Goal: Transaction & Acquisition: Purchase product/service

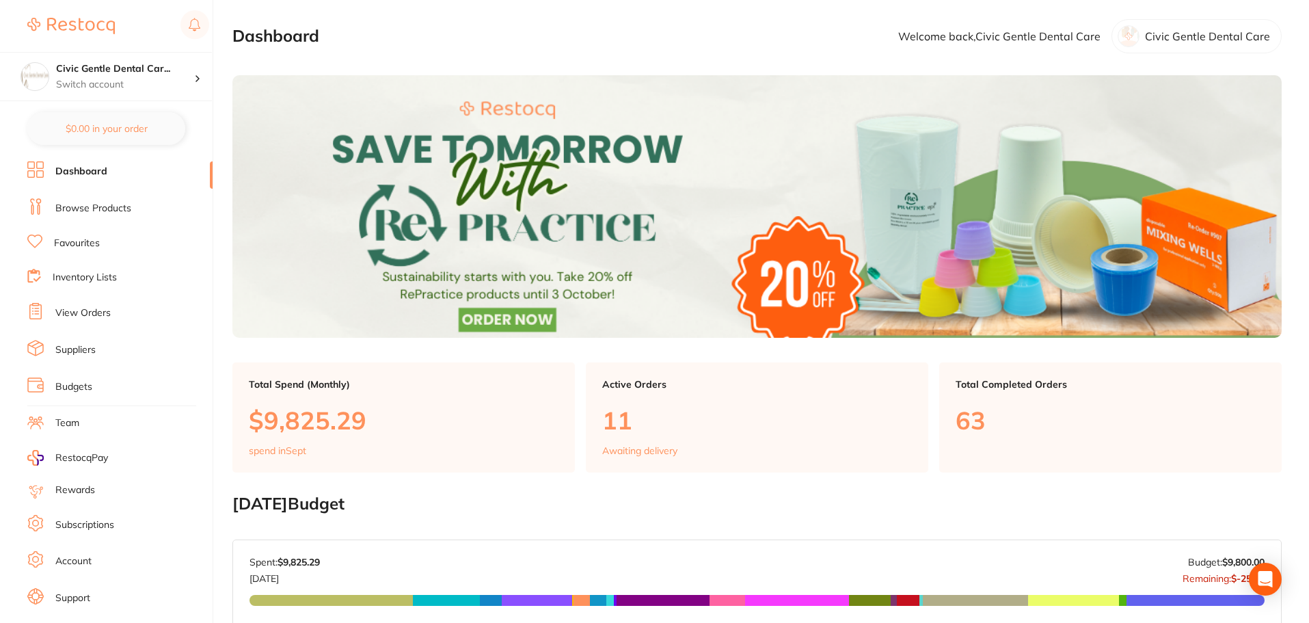
click at [94, 206] on link "Browse Products" at bounding box center [93, 209] width 76 height 14
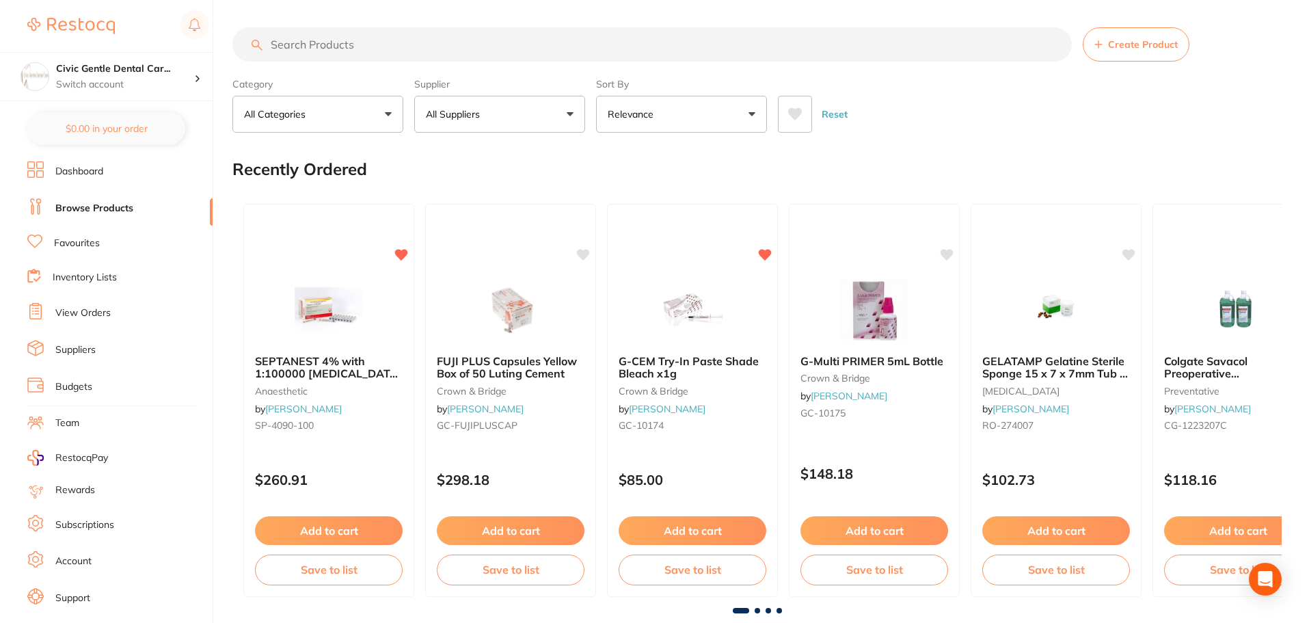
click at [425, 58] on input "search" at bounding box center [651, 44] width 839 height 34
type input "gcem veneer"
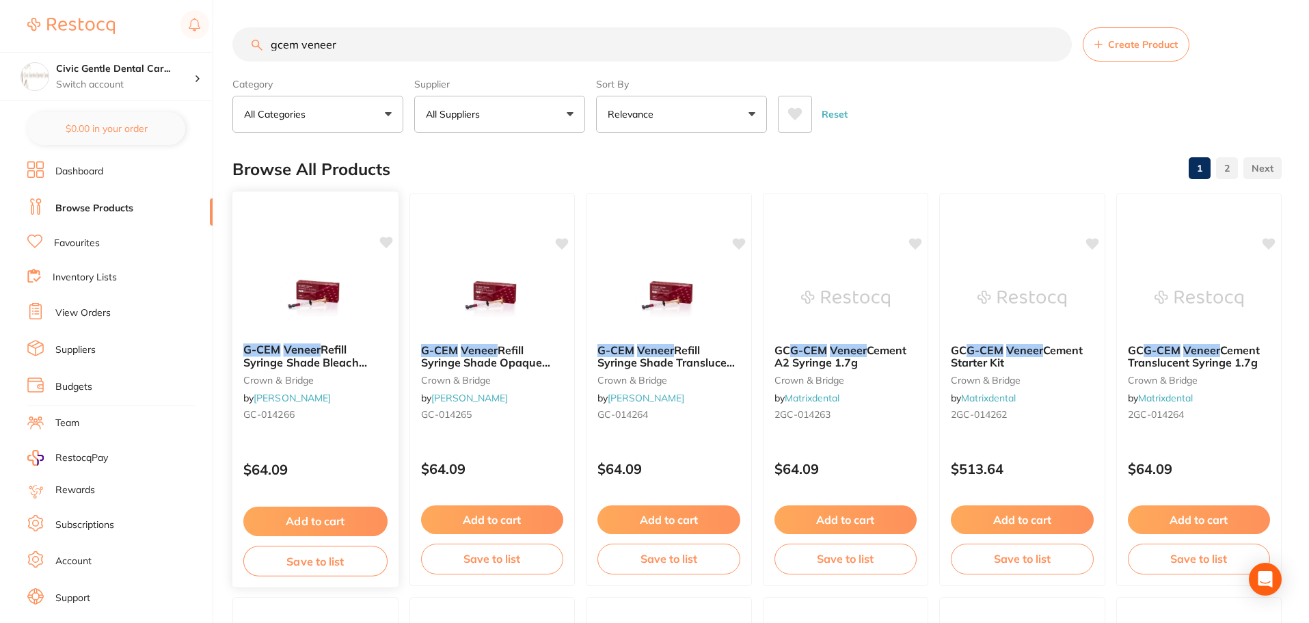
click at [337, 303] on img at bounding box center [316, 297] width 90 height 69
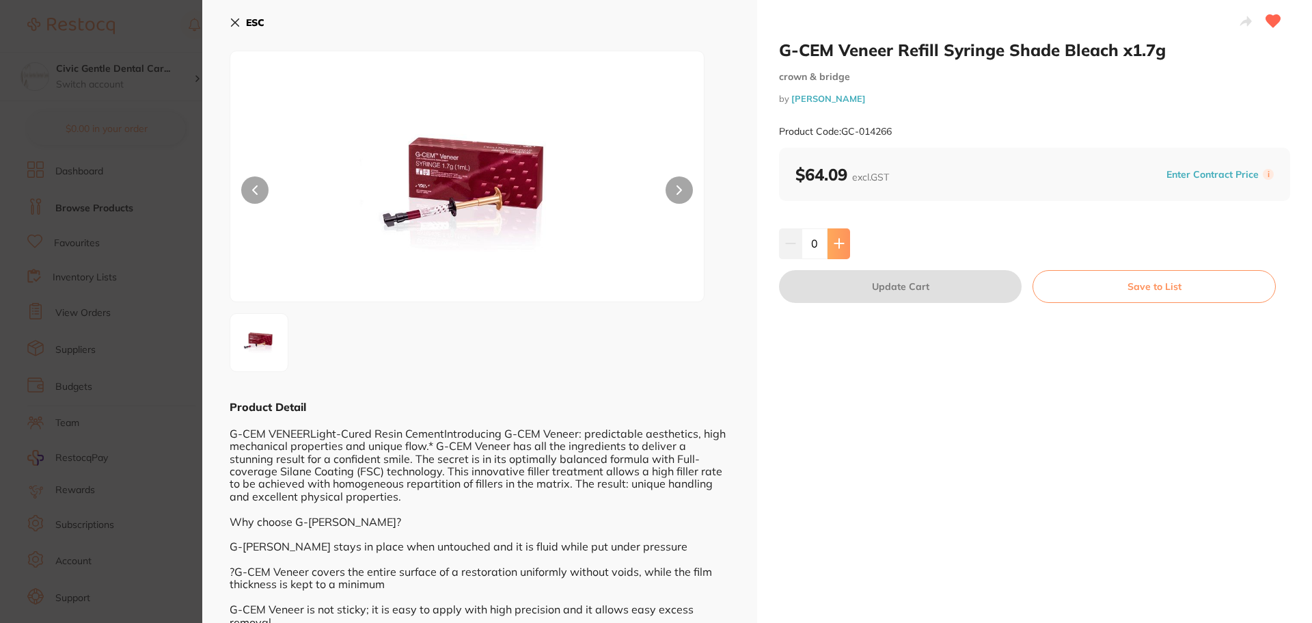
click at [832, 235] on button at bounding box center [839, 243] width 23 height 30
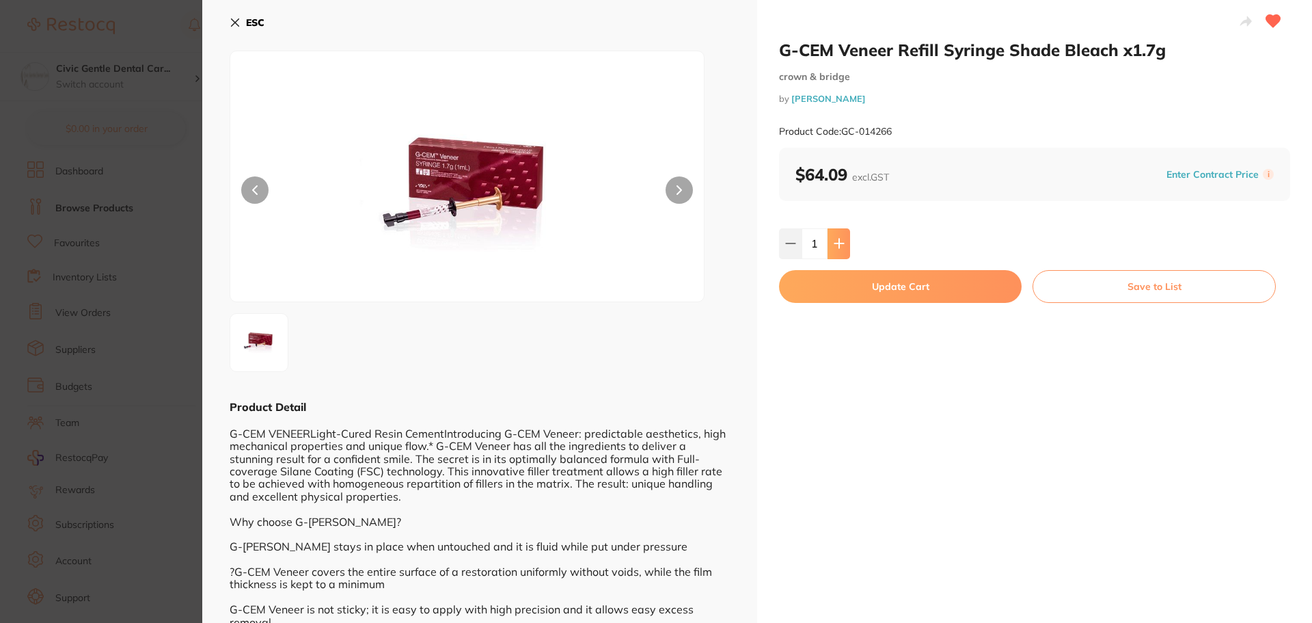
click at [832, 235] on button at bounding box center [839, 243] width 23 height 30
type input "5"
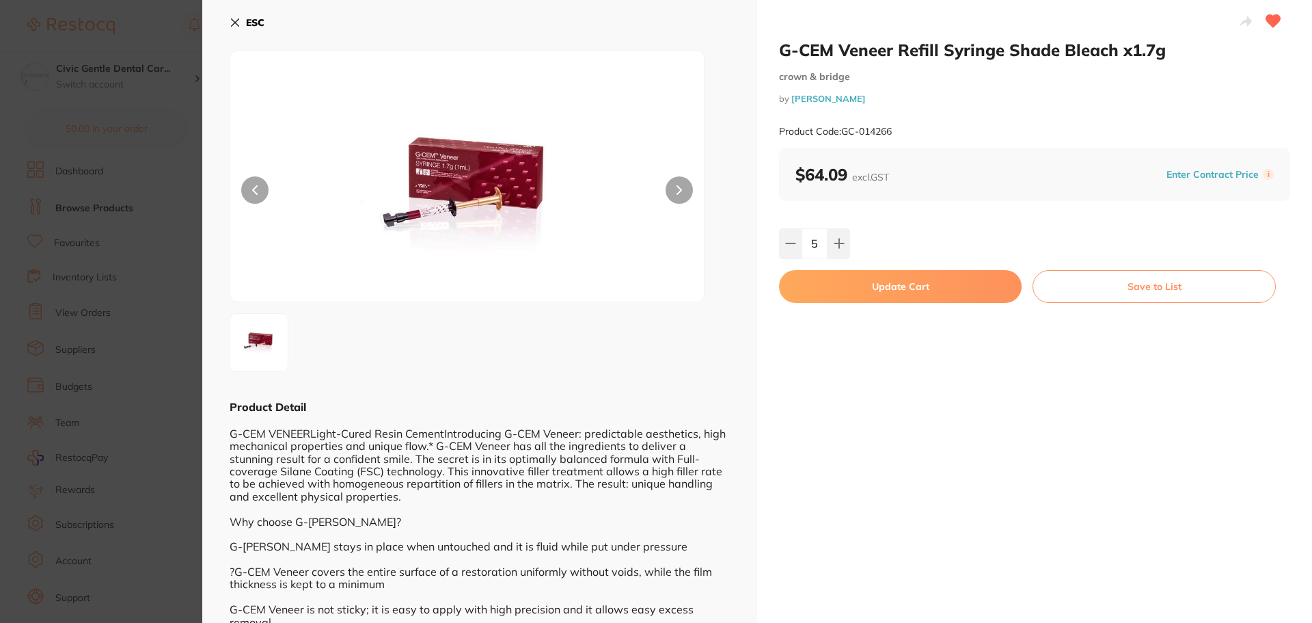
click at [879, 288] on button "Update Cart" at bounding box center [900, 286] width 243 height 33
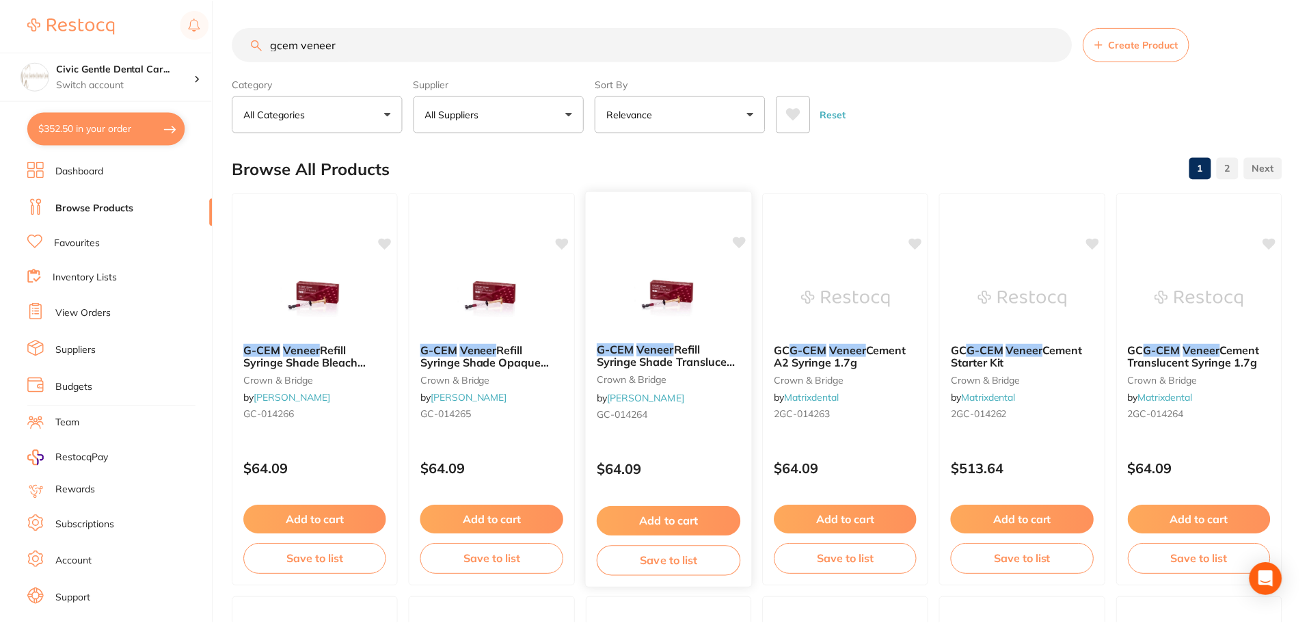
scroll to position [205, 0]
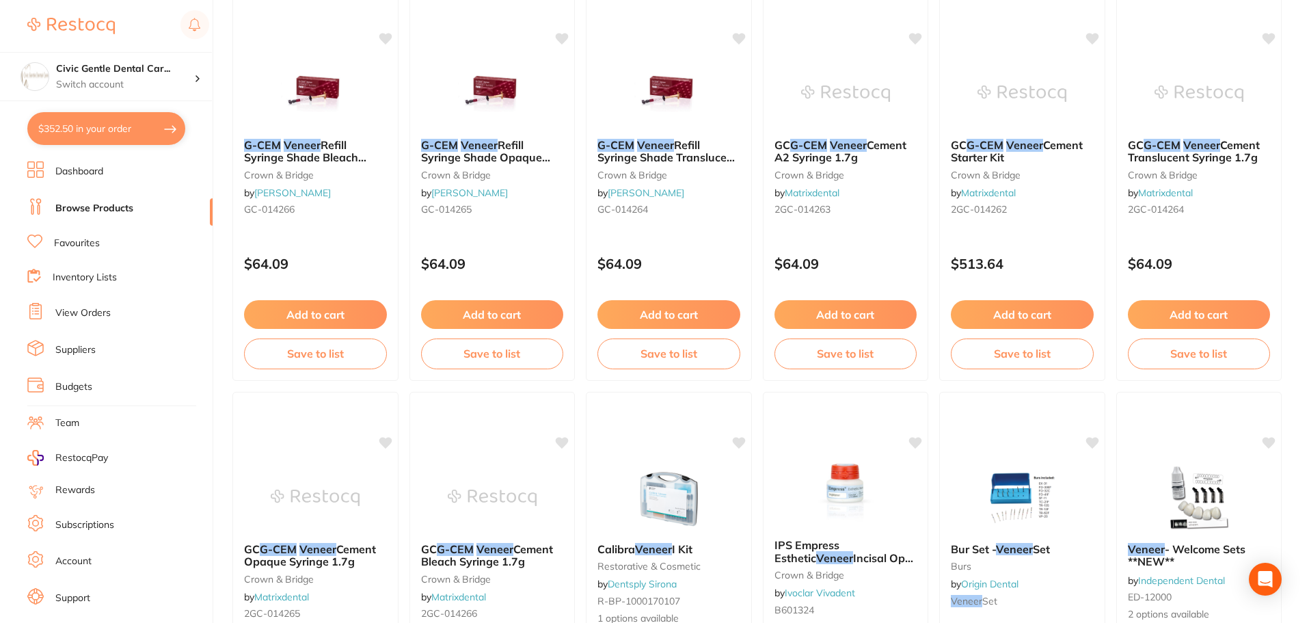
click at [74, 135] on button "$352.50 in your order" at bounding box center [106, 128] width 158 height 33
checkbox input "true"
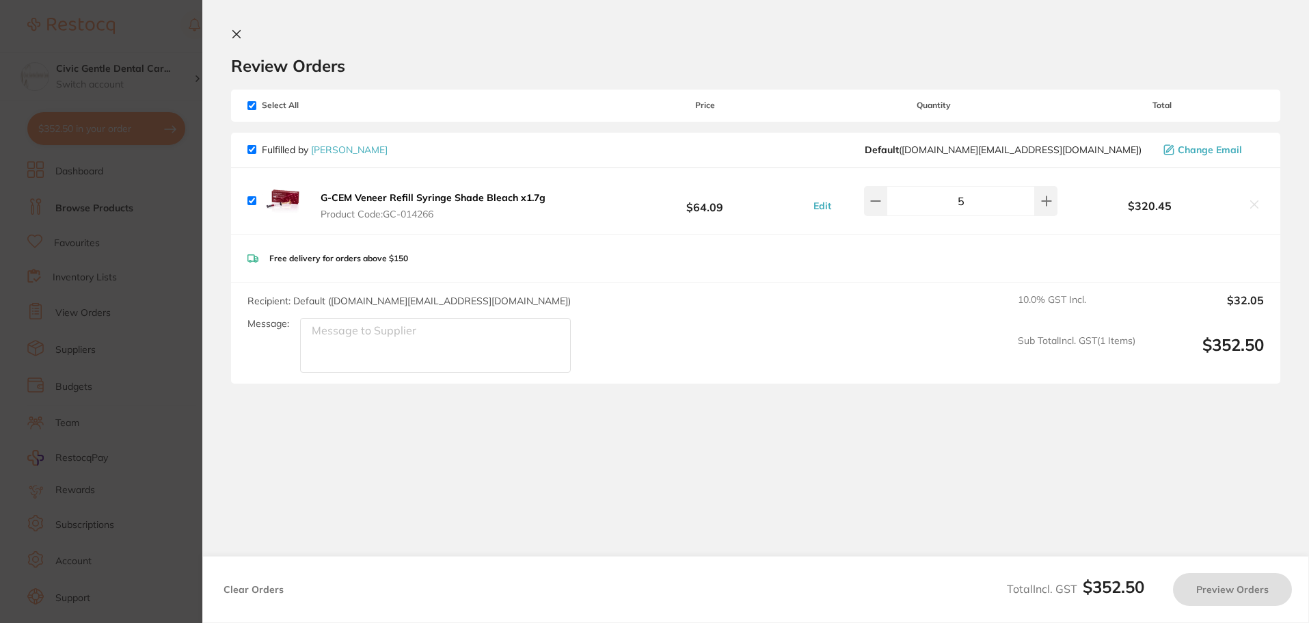
scroll to position [0, 0]
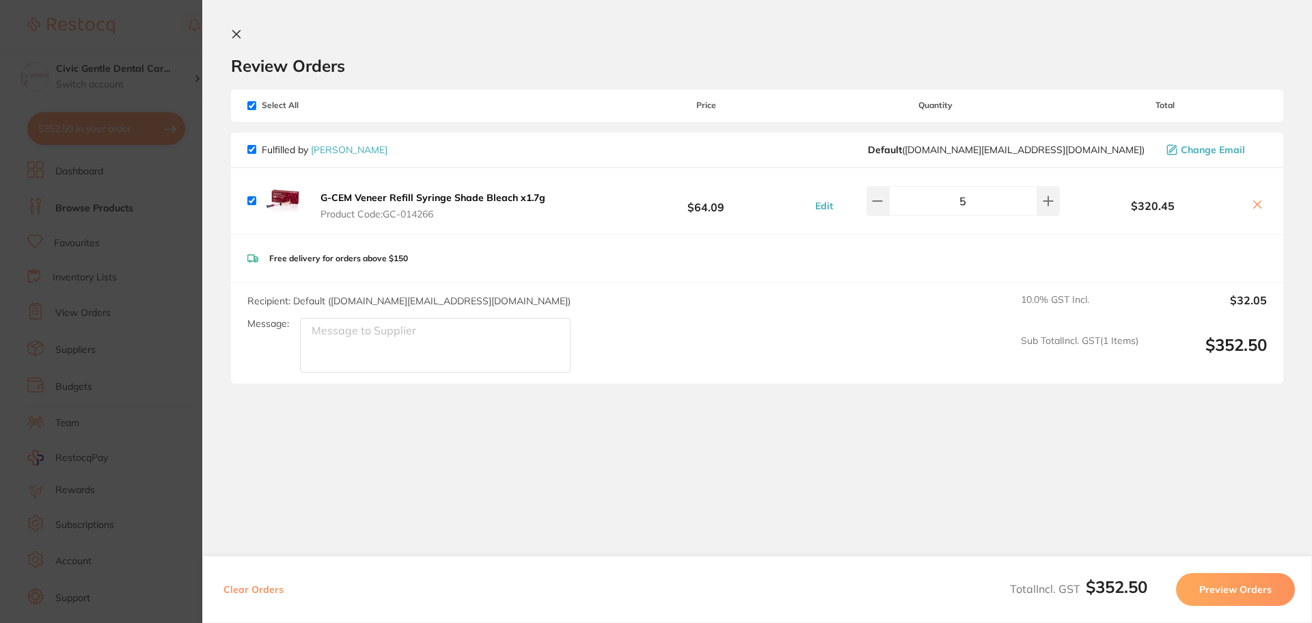
click at [1206, 583] on button "Preview Orders" at bounding box center [1235, 589] width 119 height 33
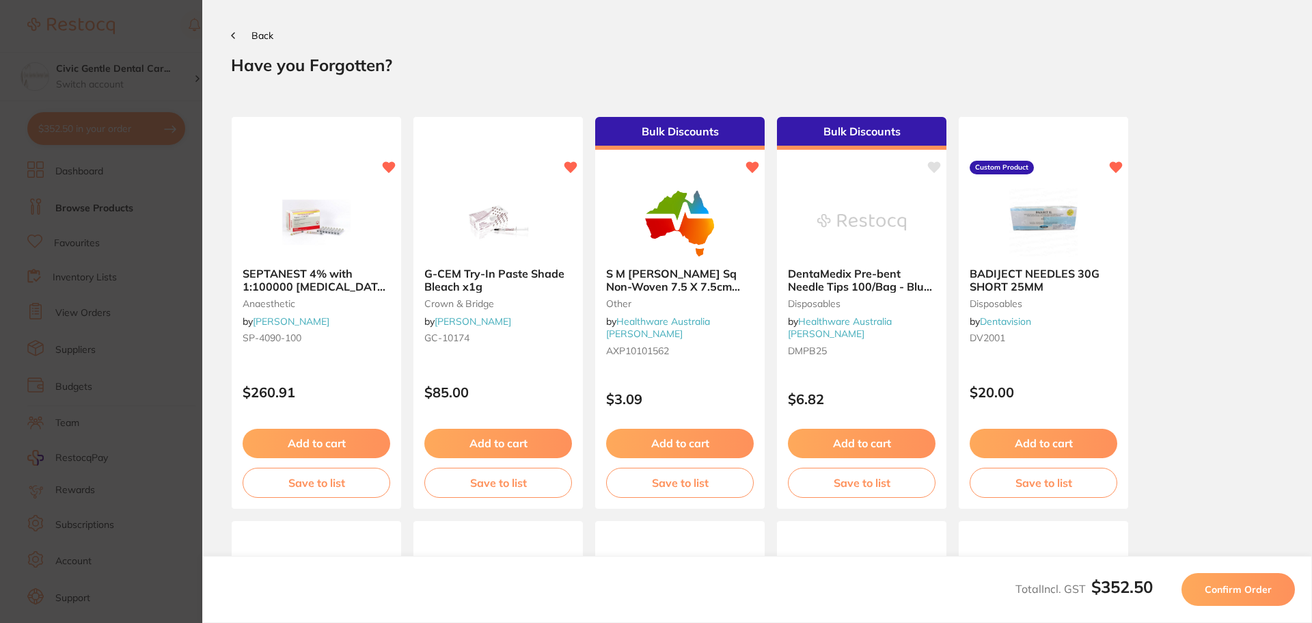
click at [1206, 583] on button "Confirm Order" at bounding box center [1238, 589] width 113 height 33
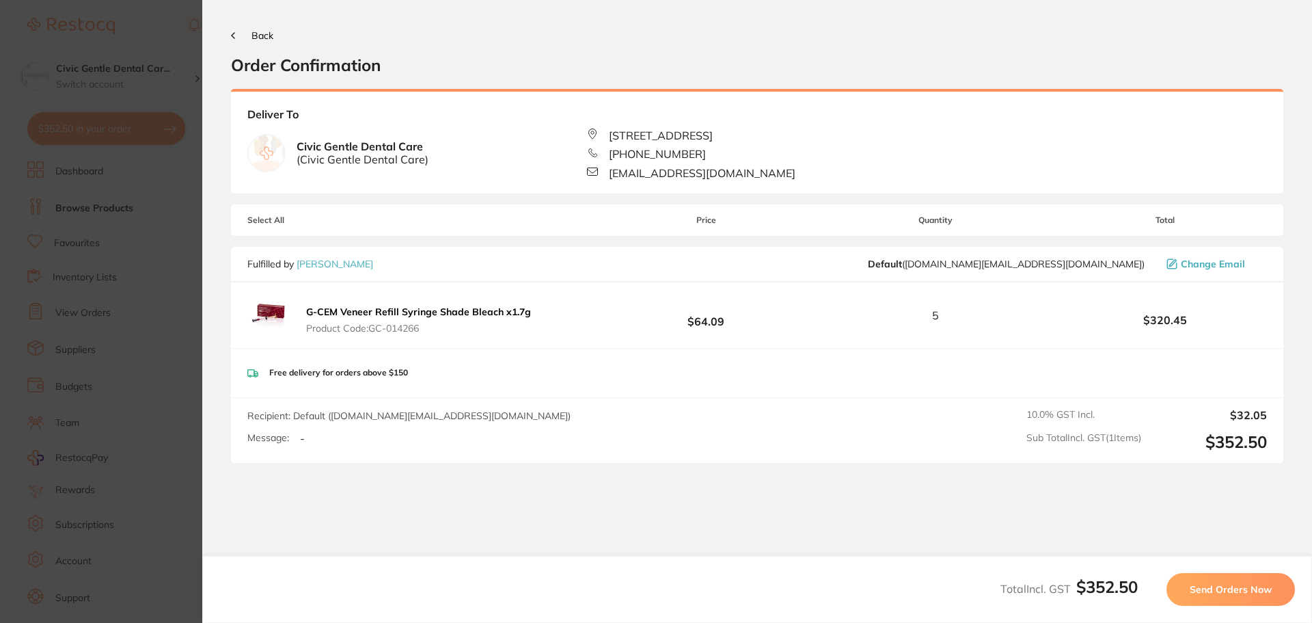
click at [1210, 592] on span "Send Orders Now" at bounding box center [1231, 589] width 82 height 12
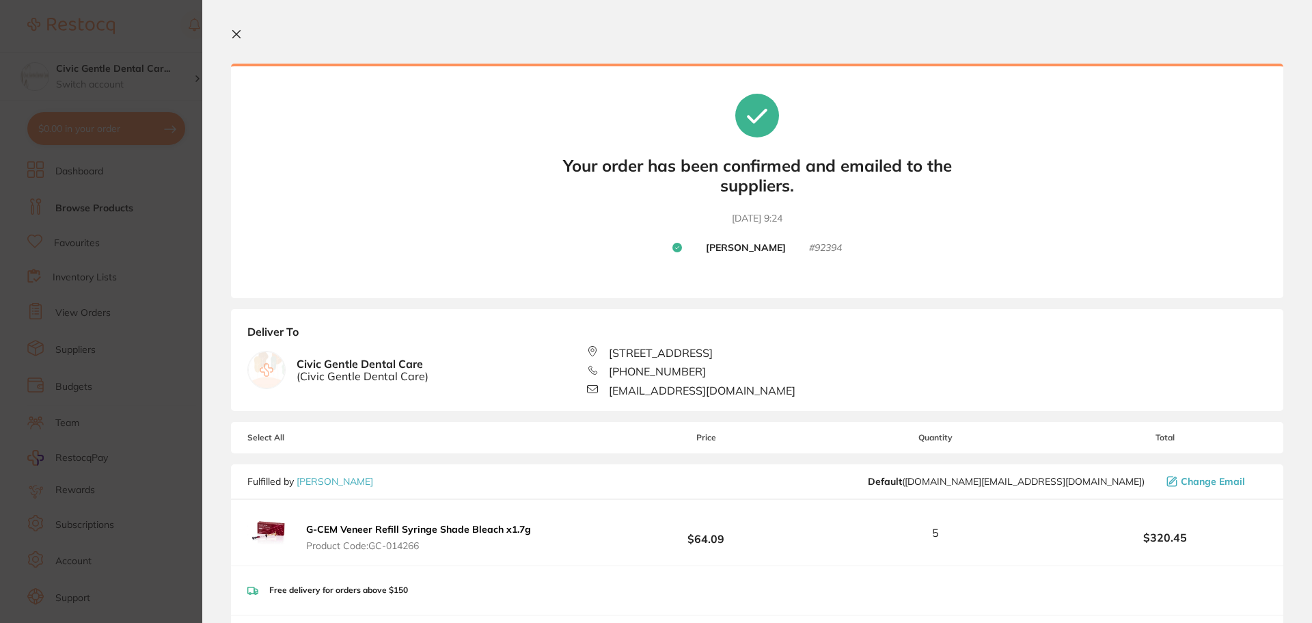
click at [241, 34] on icon at bounding box center [236, 34] width 11 height 11
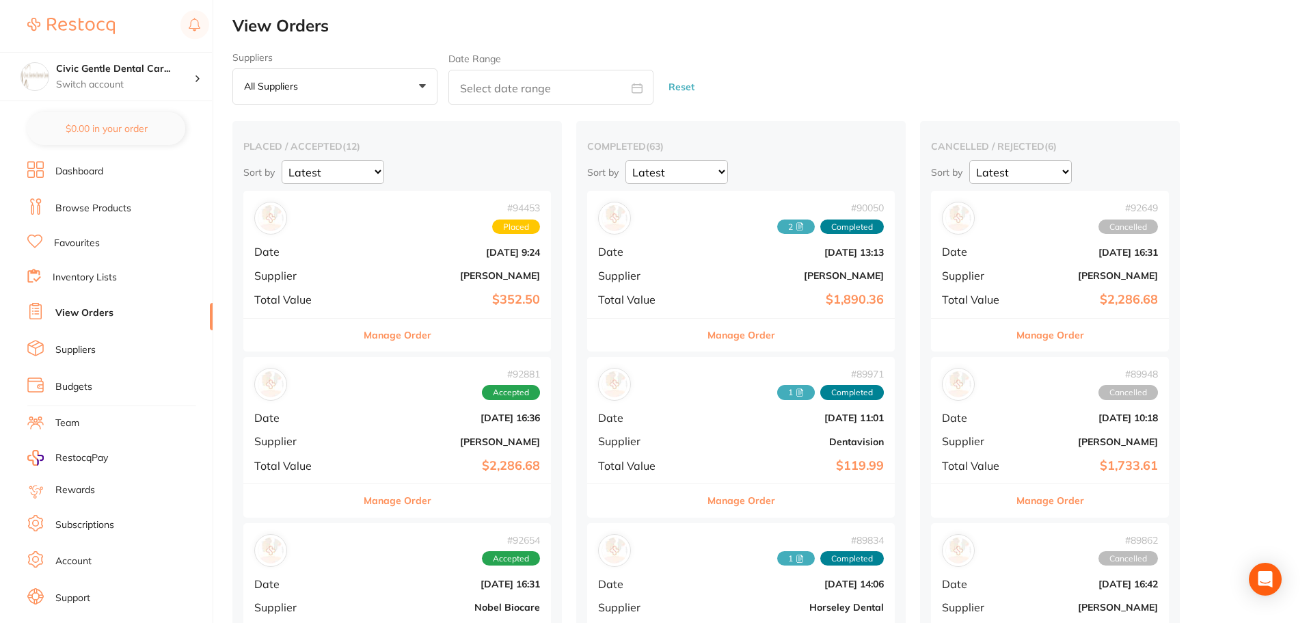
click at [392, 239] on div "# 94453 Placed Date [DATE] 9:24 Supplier [PERSON_NAME] Total Value $352.50" at bounding box center [397, 254] width 308 height 126
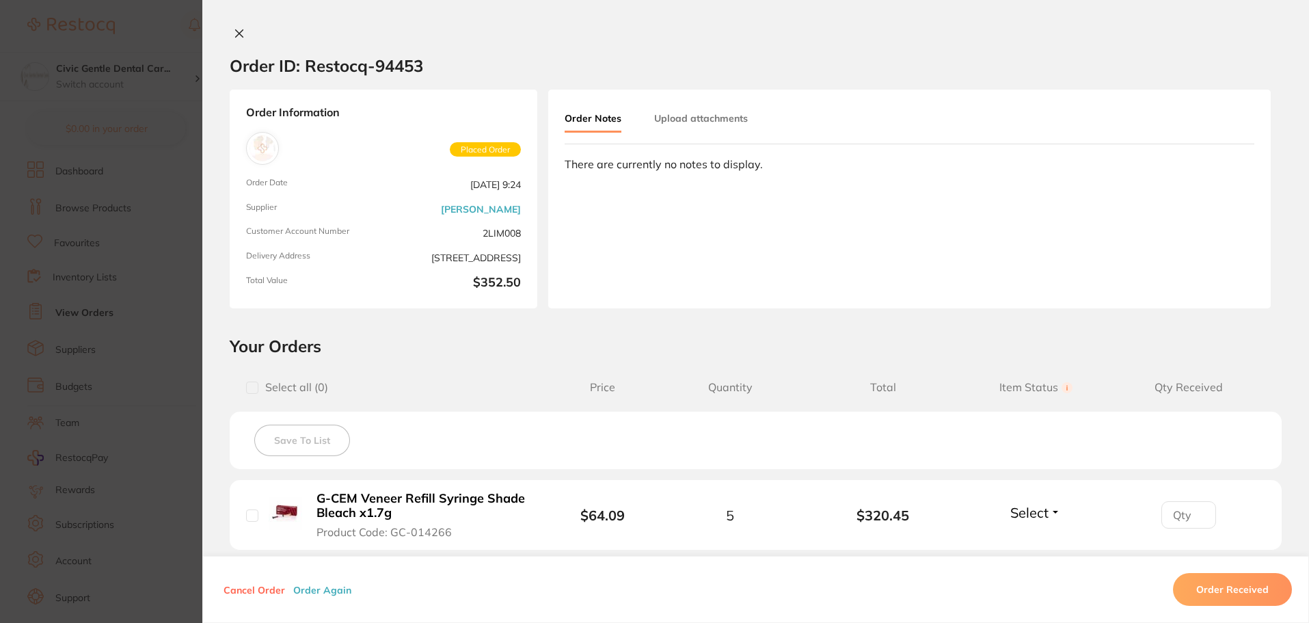
click at [236, 35] on icon at bounding box center [240, 34] width 8 height 8
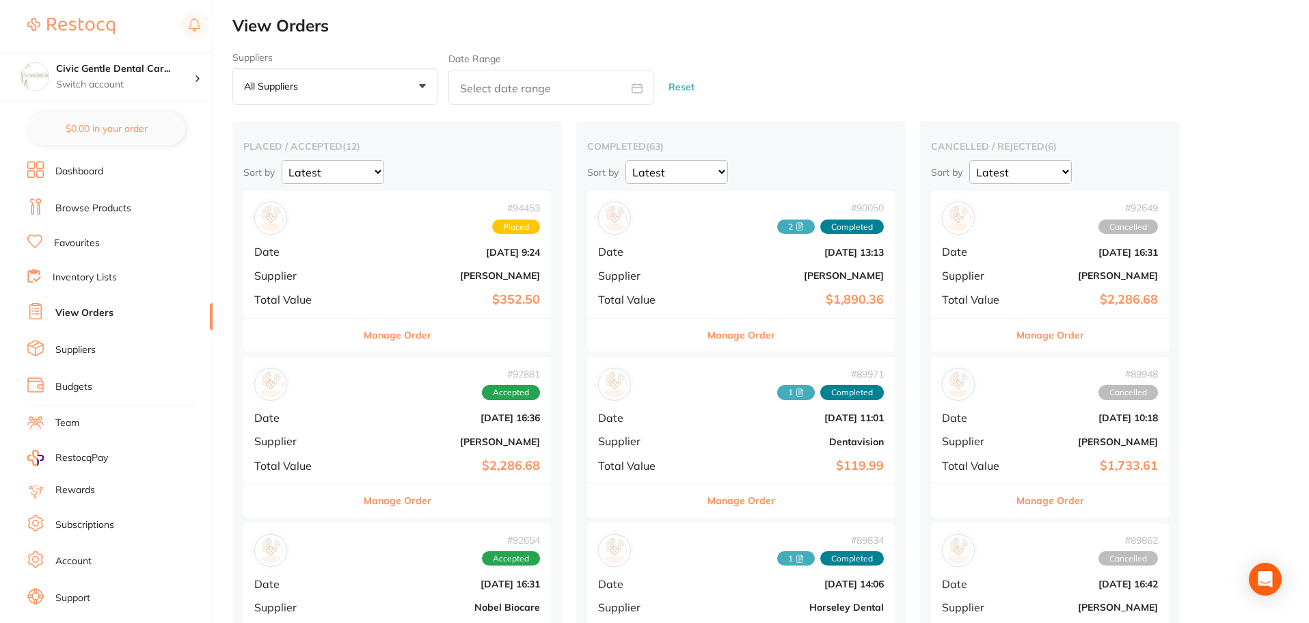
click at [420, 273] on b "[PERSON_NAME]" at bounding box center [448, 275] width 183 height 11
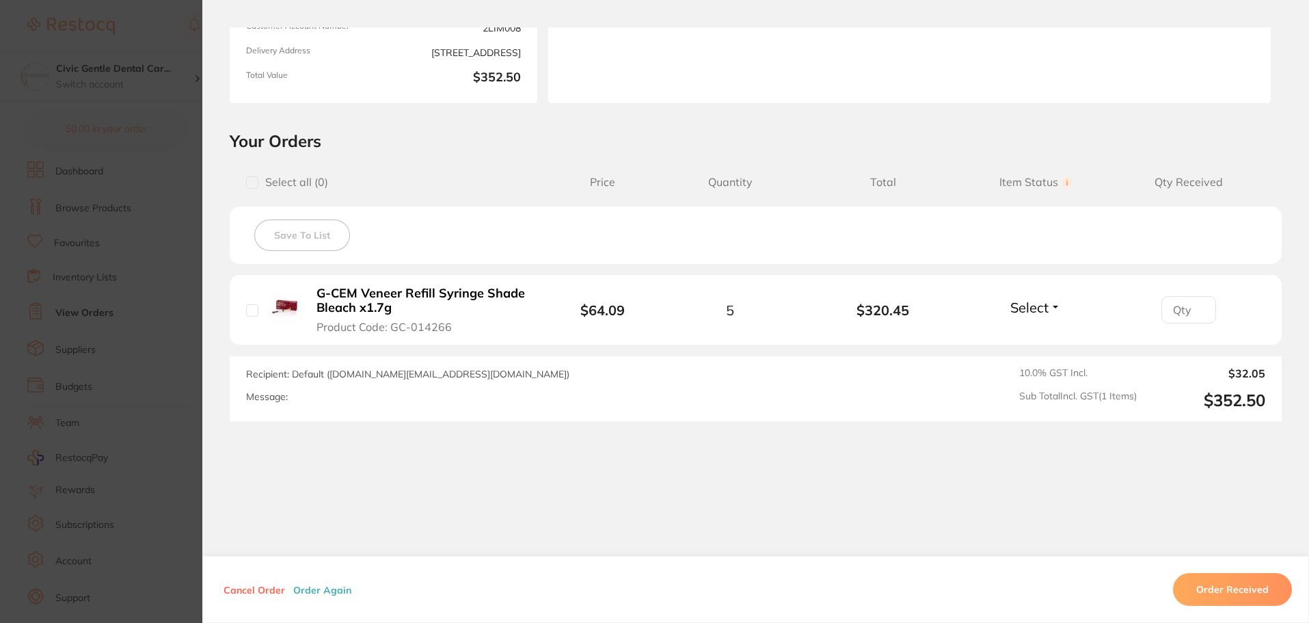
scroll to position [207, 0]
drag, startPoint x: 485, startPoint y: 370, endPoint x: 327, endPoint y: 372, distance: 157.2
click at [327, 372] on span "Recipient: Default ( [DOMAIN_NAME][EMAIL_ADDRESS][DOMAIN_NAME] )" at bounding box center [407, 372] width 323 height 12
drag, startPoint x: 329, startPoint y: 373, endPoint x: 303, endPoint y: 385, distance: 27.8
click at [303, 385] on div "Recipient: Default ( [DOMAIN_NAME][EMAIL_ADDRESS][DOMAIN_NAME] ) Message:" at bounding box center [552, 386] width 612 height 43
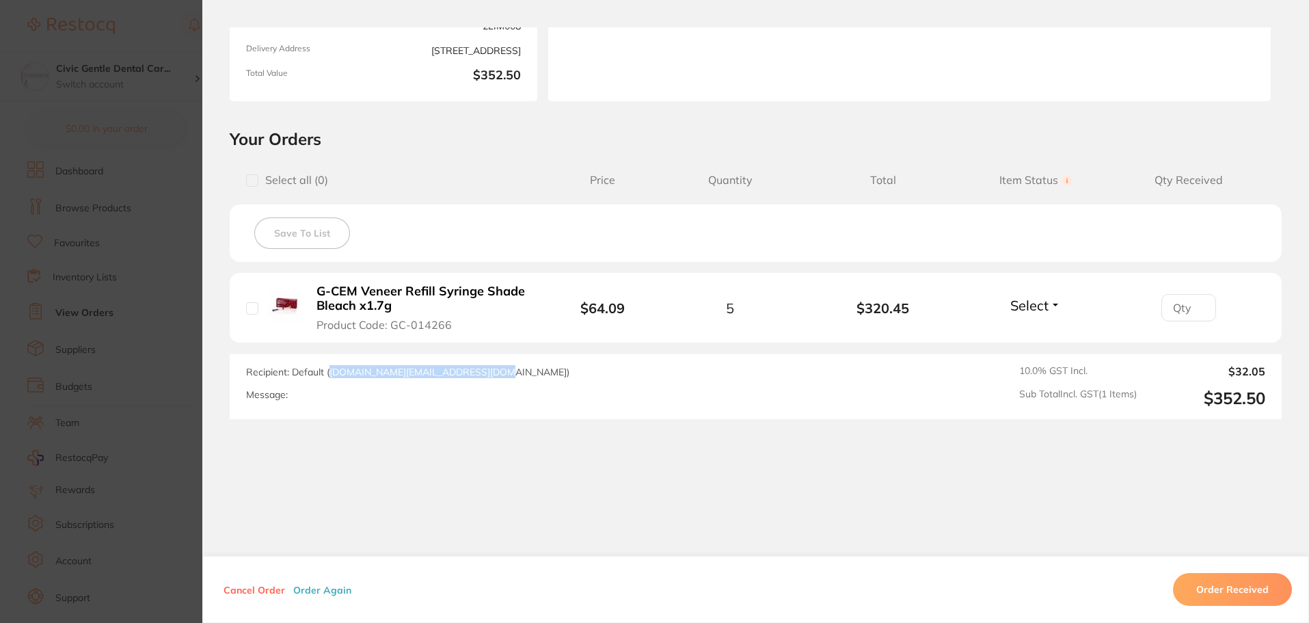
drag, startPoint x: 325, startPoint y: 372, endPoint x: 485, endPoint y: 376, distance: 160.7
click at [485, 376] on span "Recipient: Default ( [DOMAIN_NAME][EMAIL_ADDRESS][DOMAIN_NAME] )" at bounding box center [407, 372] width 323 height 12
drag, startPoint x: 254, startPoint y: 590, endPoint x: 366, endPoint y: 445, distance: 183.6
click at [366, 445] on div "Order ID: Restocq- 94453 Order Information Placed Order Order Date [DATE] 9:24 …" at bounding box center [755, 324] width 1106 height 595
drag, startPoint x: 291, startPoint y: 396, endPoint x: 241, endPoint y: 377, distance: 54.1
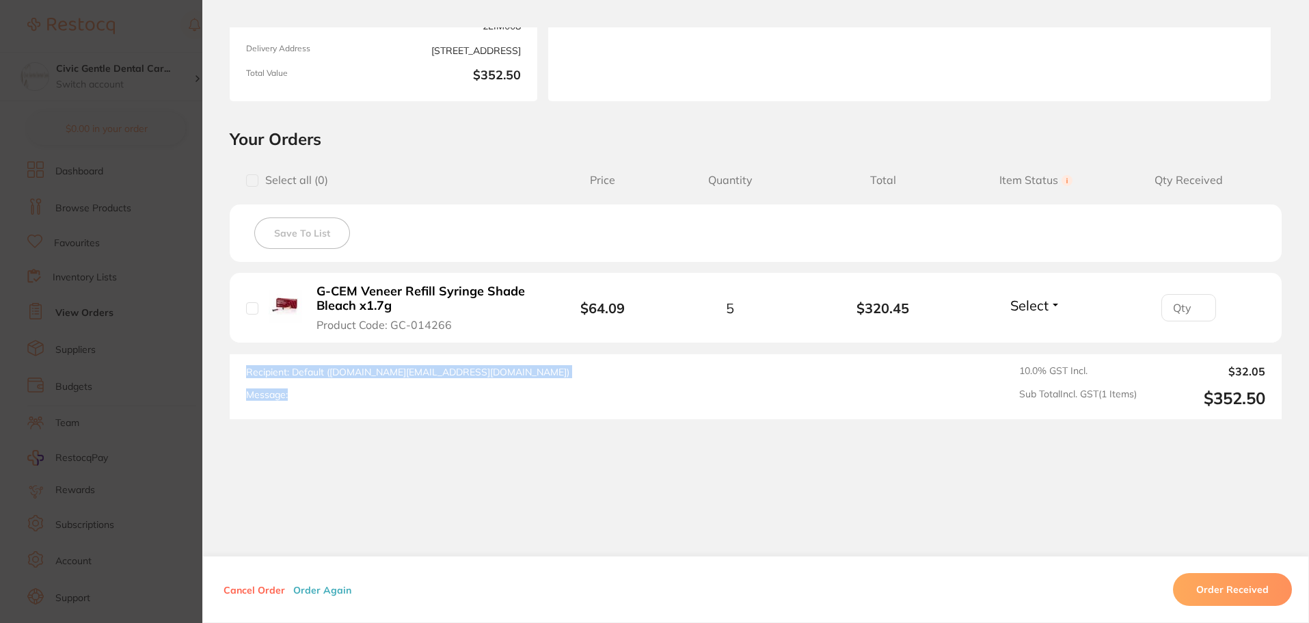
click at [241, 377] on div "Recipient: Default ( [DOMAIN_NAME][EMAIL_ADDRESS][DOMAIN_NAME] ) Message: 10.0 …" at bounding box center [756, 386] width 1052 height 65
click at [246, 378] on div "Recipient: Default ( [DOMAIN_NAME][EMAIL_ADDRESS][DOMAIN_NAME] ) Message:" at bounding box center [552, 386] width 612 height 43
drag, startPoint x: 295, startPoint y: 398, endPoint x: 229, endPoint y: 360, distance: 75.6
click at [230, 360] on div "Recipient: Default ( [DOMAIN_NAME][EMAIL_ADDRESS][DOMAIN_NAME] ) Message: 10.0 …" at bounding box center [756, 386] width 1052 height 65
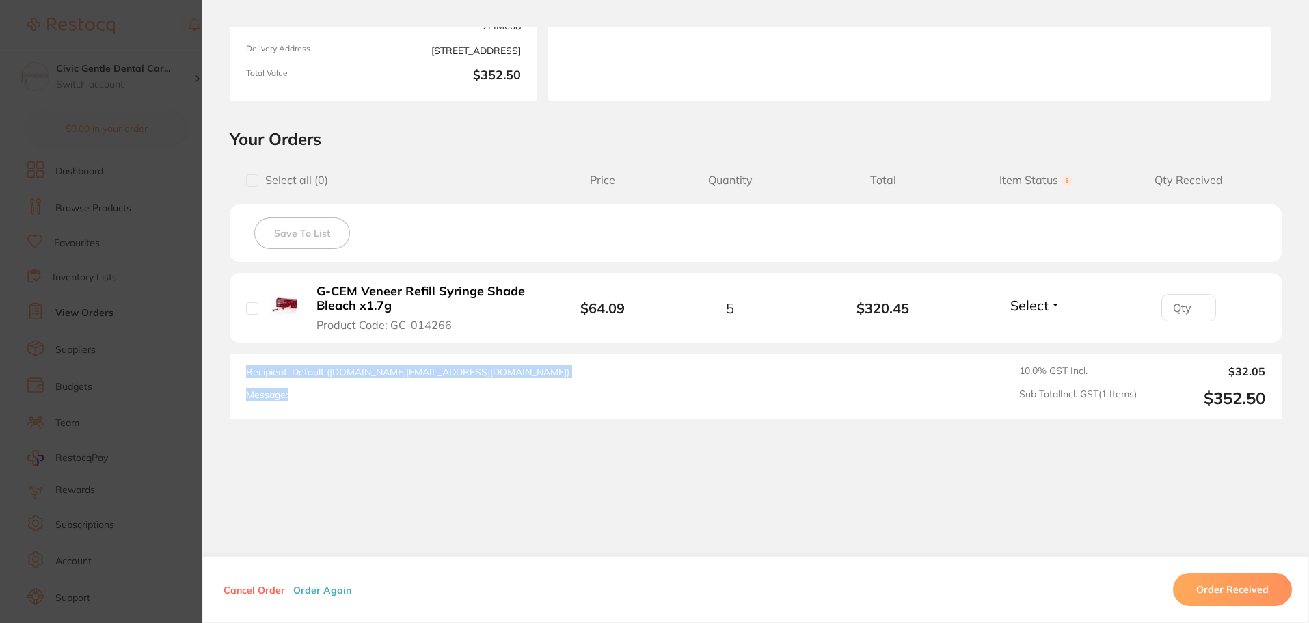
drag, startPoint x: 234, startPoint y: 368, endPoint x: 311, endPoint y: 396, distance: 82.4
click at [311, 396] on div "Recipient: Default ( [DOMAIN_NAME][EMAIL_ADDRESS][DOMAIN_NAME] ) Message: 10.0 …" at bounding box center [756, 386] width 1052 height 65
click at [303, 424] on div "Order ID: Restocq- 94453 Order Information Placed Order Order Date [DATE] 9:24 …" at bounding box center [755, 324] width 1106 height 595
drag, startPoint x: 288, startPoint y: 394, endPoint x: 237, endPoint y: 370, distance: 55.7
click at [237, 370] on div "Recipient: Default ( [DOMAIN_NAME][EMAIL_ADDRESS][DOMAIN_NAME] ) Message: 10.0 …" at bounding box center [756, 386] width 1052 height 65
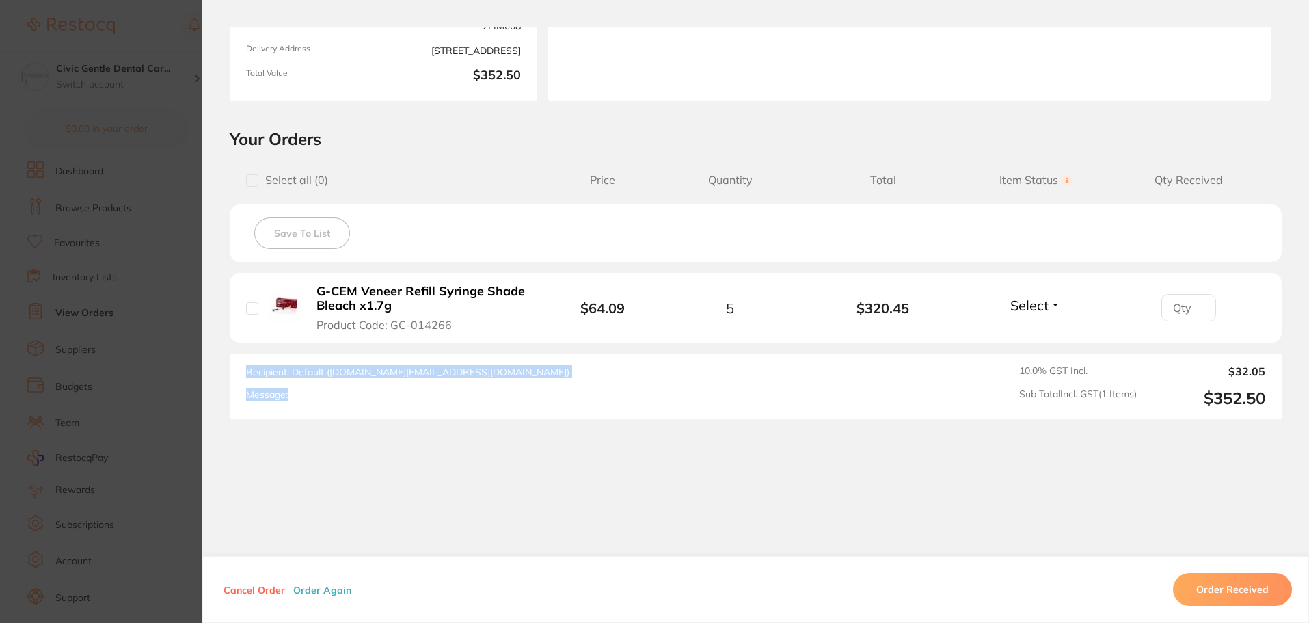
click at [237, 371] on div "Recipient: Default ( [DOMAIN_NAME][EMAIL_ADDRESS][DOMAIN_NAME] ) Message: 10.0 …" at bounding box center [756, 386] width 1052 height 65
drag, startPoint x: 239, startPoint y: 372, endPoint x: 290, endPoint y: 397, distance: 57.2
click at [290, 397] on div "Recipient: Default ( [DOMAIN_NAME][EMAIL_ADDRESS][DOMAIN_NAME] ) Message: 10.0 …" at bounding box center [756, 386] width 1052 height 65
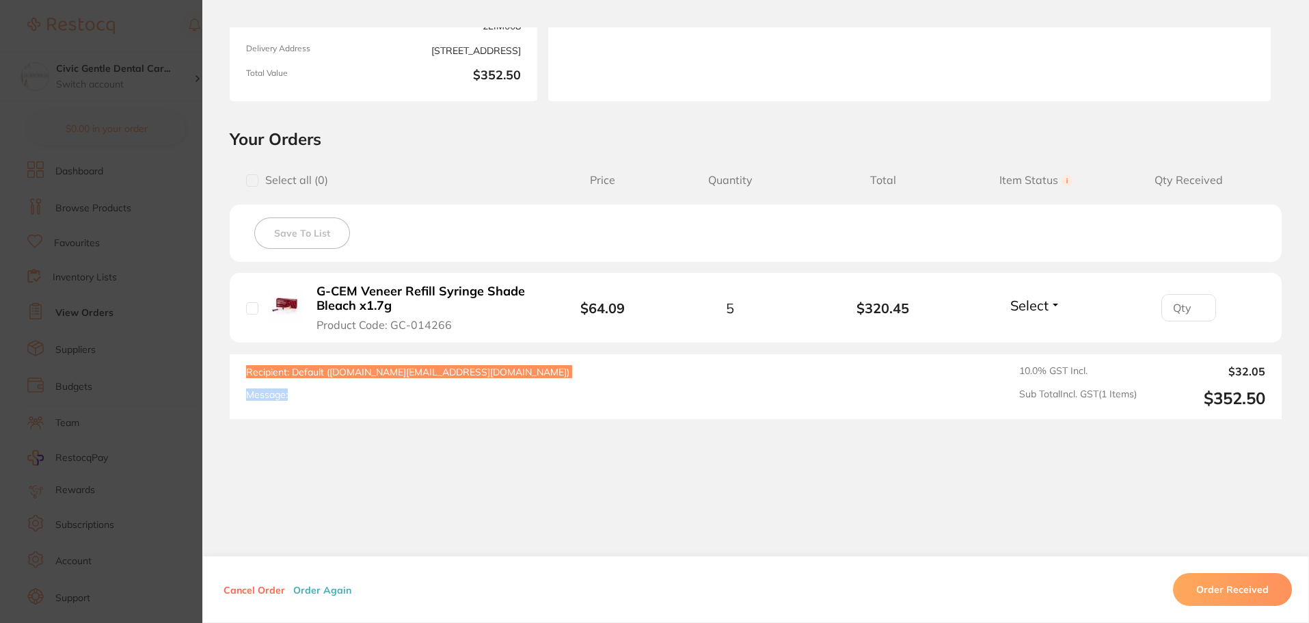
click at [268, 588] on button "Cancel Order" at bounding box center [254, 589] width 70 height 12
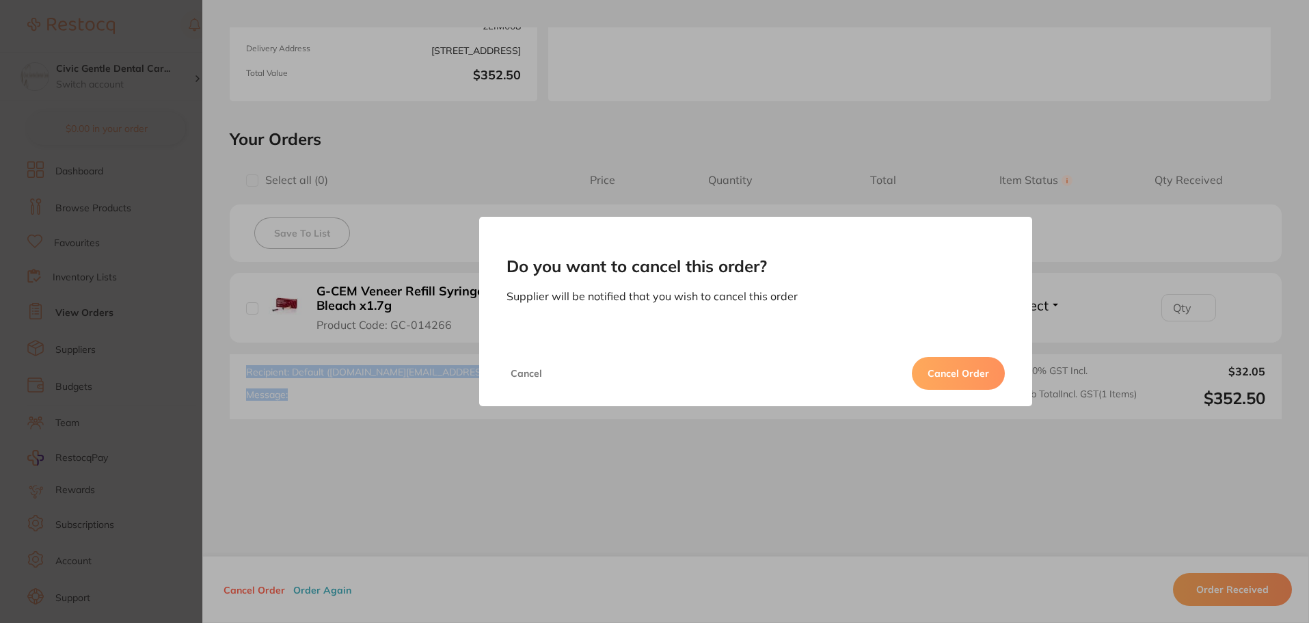
click at [960, 376] on button "Cancel Order" at bounding box center [958, 373] width 93 height 33
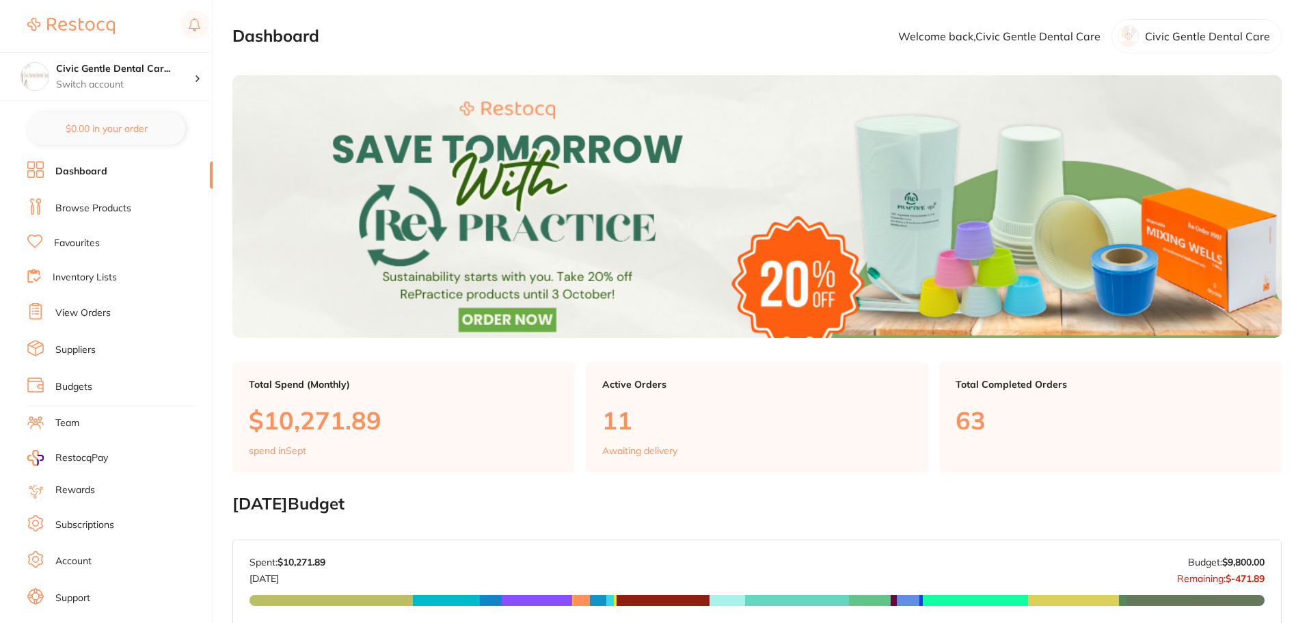
click at [77, 314] on link "View Orders" at bounding box center [82, 313] width 55 height 14
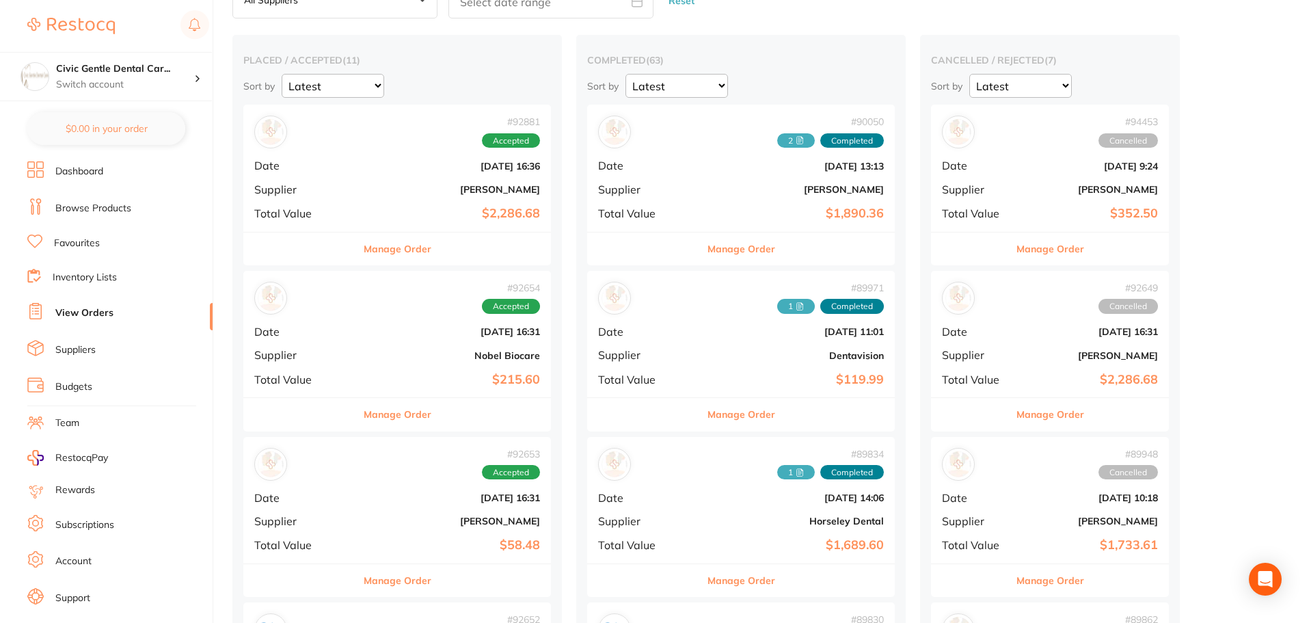
scroll to position [137, 0]
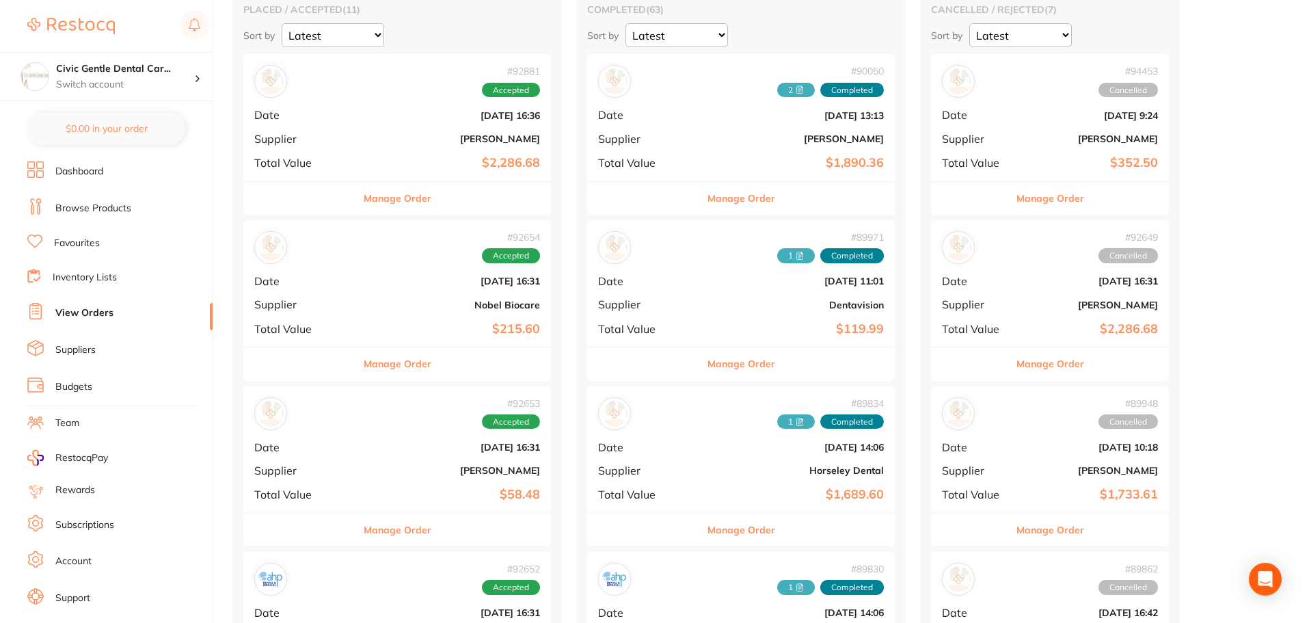
click at [357, 134] on b "[PERSON_NAME]" at bounding box center [448, 138] width 183 height 11
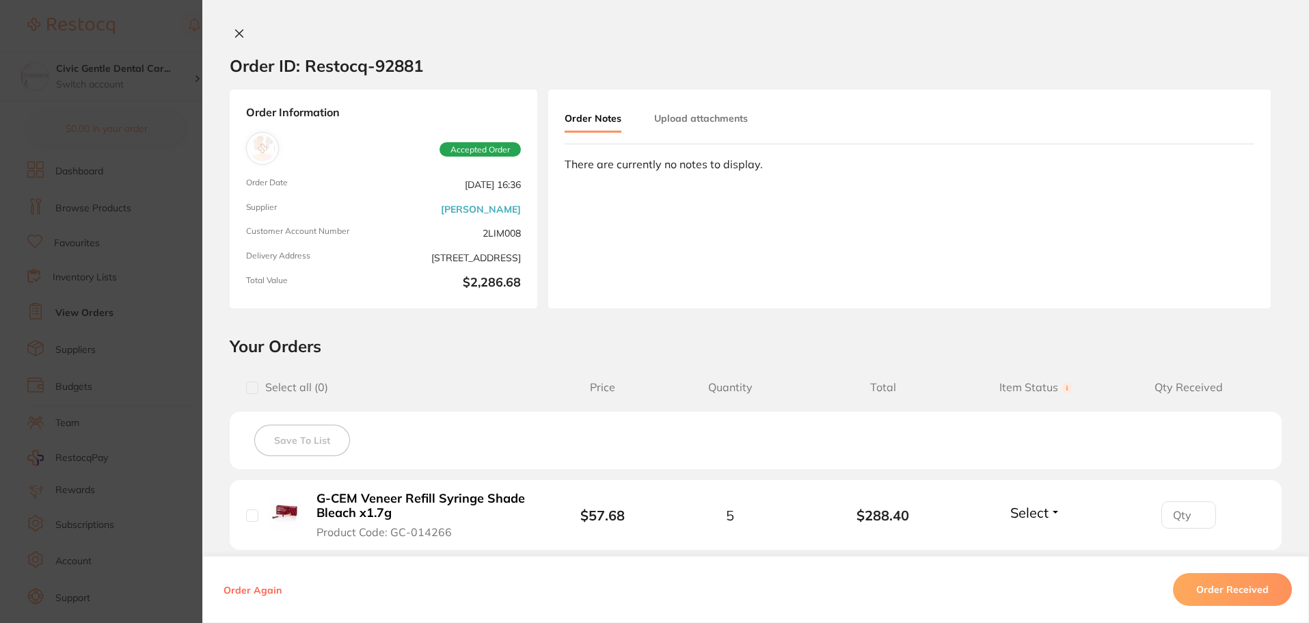
click at [738, 122] on button "Upload attachments" at bounding box center [701, 118] width 94 height 25
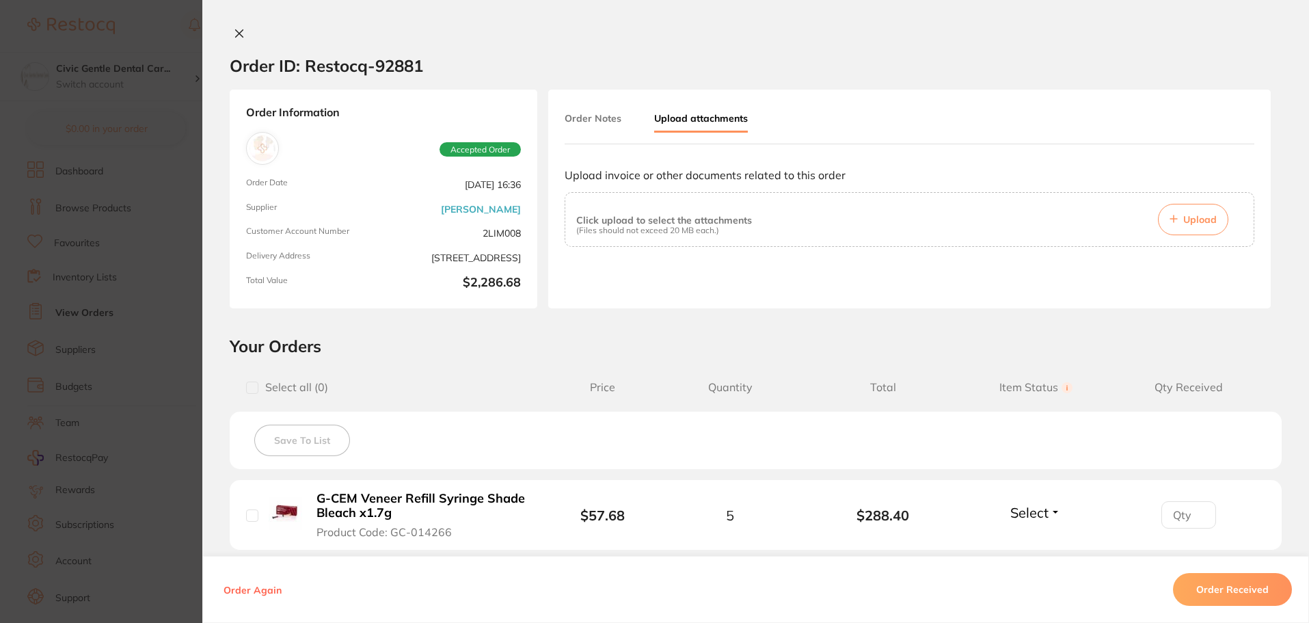
click at [1201, 228] on button "Upload" at bounding box center [1193, 219] width 70 height 31
